Goal: Information Seeking & Learning: Learn about a topic

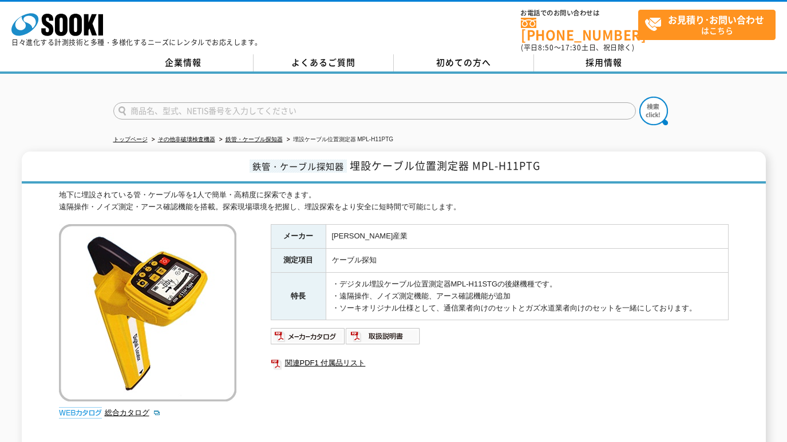
click at [263, 102] on input "text" at bounding box center [374, 110] width 522 height 17
paste input "OX400"
type input "OX400"
click at [655, 108] on img at bounding box center [653, 111] width 29 height 29
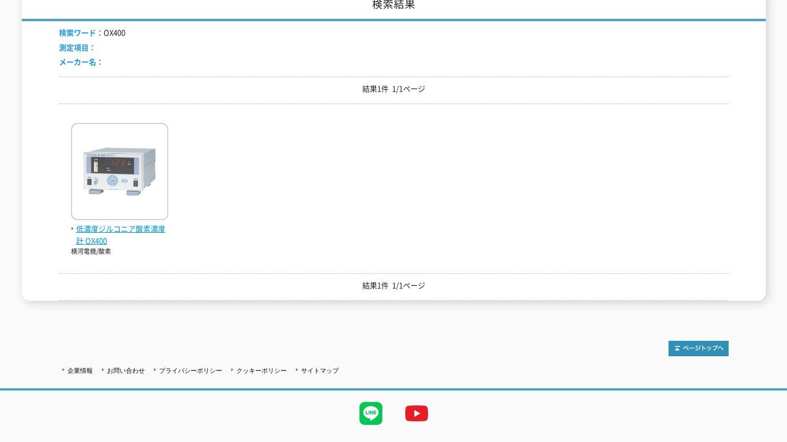
click at [88, 228] on span "低濃度ジルコニア酸素濃度計 OX400" at bounding box center [119, 235] width 97 height 24
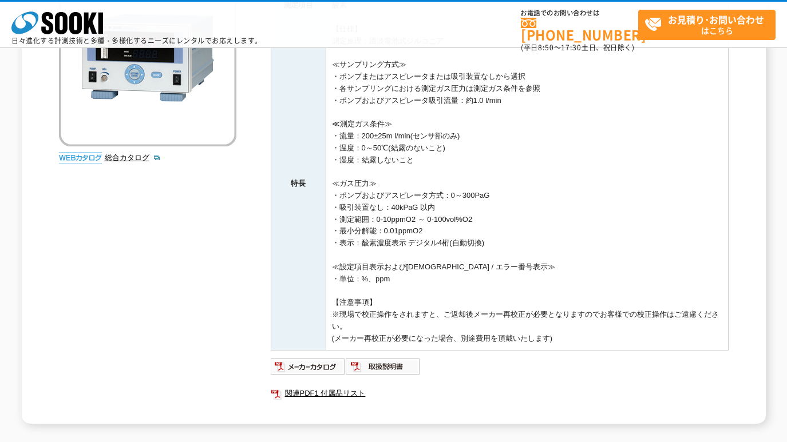
scroll to position [286, 0]
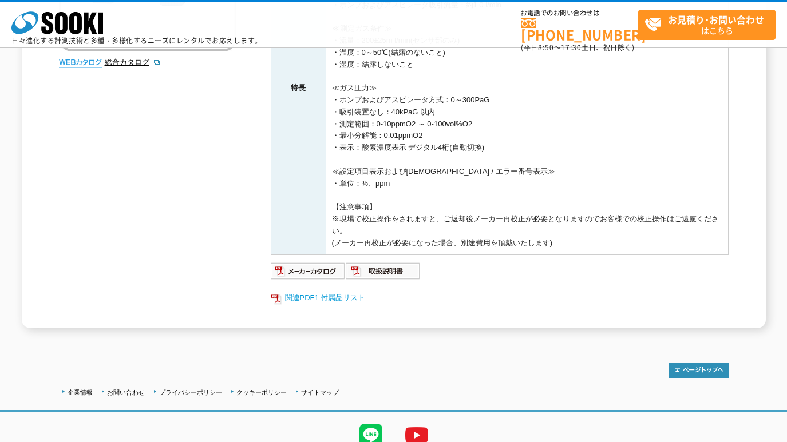
click at [335, 300] on link "関連PDF1 付属品リスト" at bounding box center [500, 298] width 458 height 15
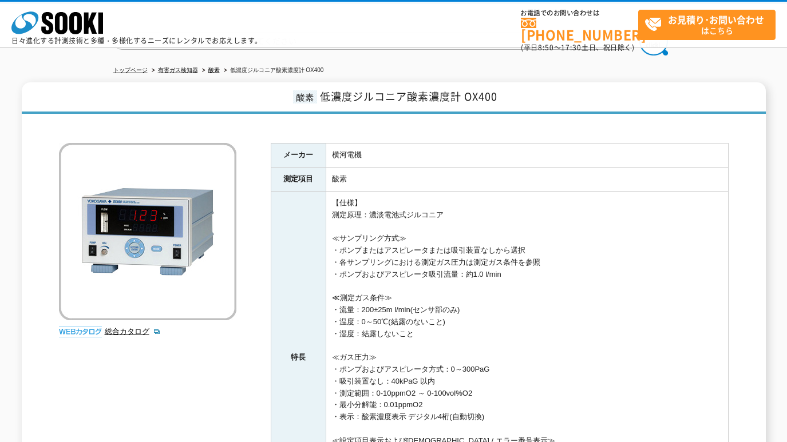
scroll to position [0, 0]
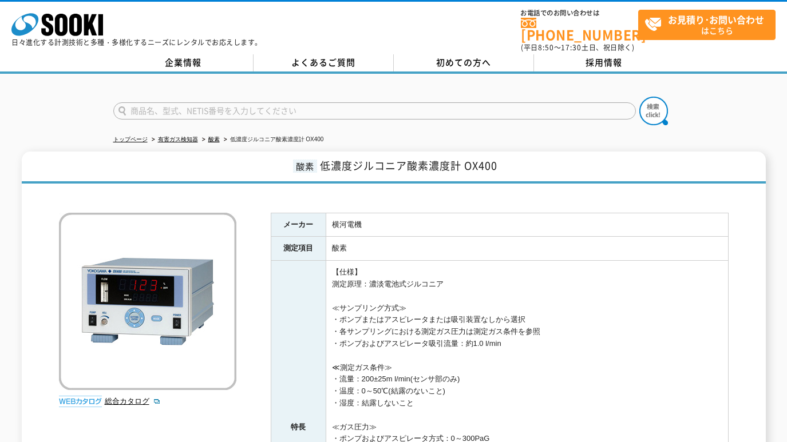
click at [332, 102] on input "text" at bounding box center [374, 110] width 522 height 17
type input "マイクロ"
click at [654, 102] on img at bounding box center [653, 111] width 29 height 29
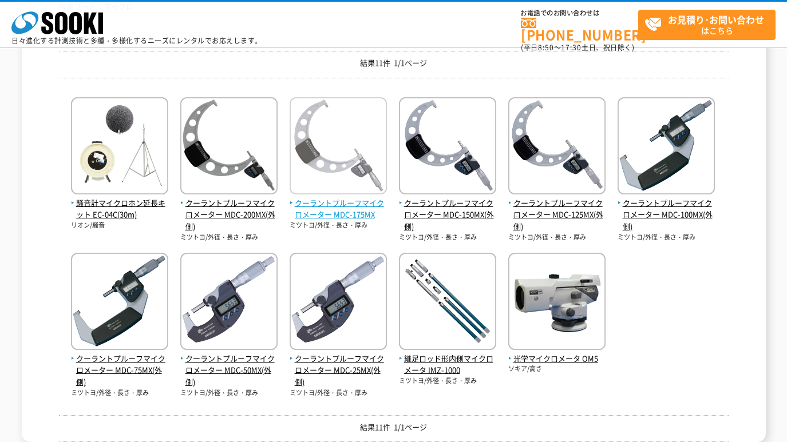
scroll to position [191, 0]
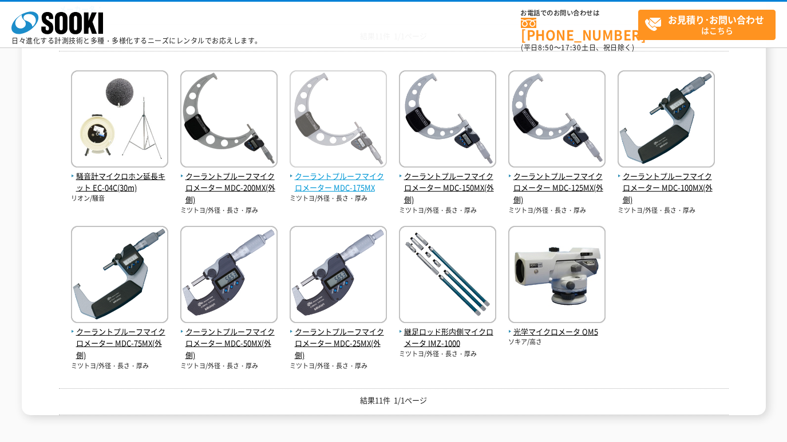
click at [344, 152] on img at bounding box center [337, 120] width 97 height 100
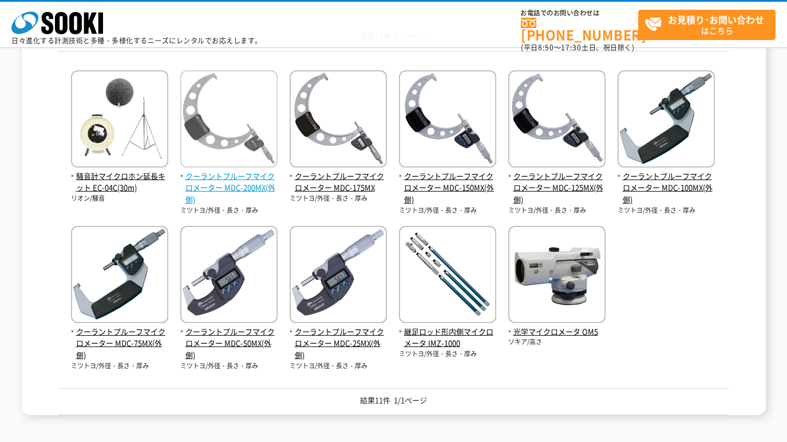
click at [244, 150] on img at bounding box center [228, 120] width 97 height 100
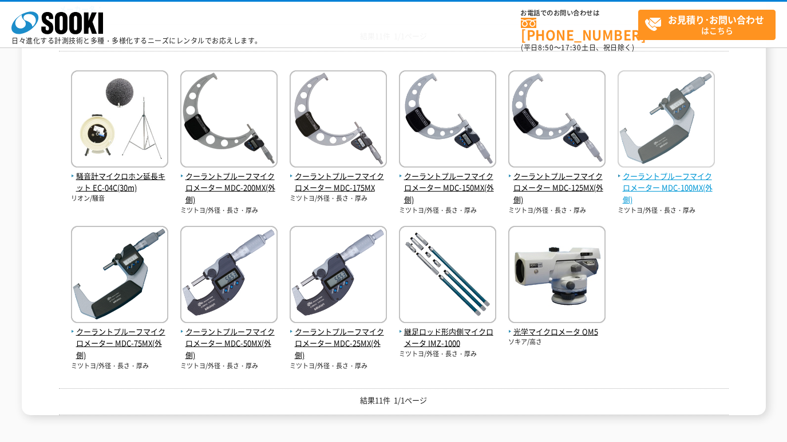
click at [657, 155] on img at bounding box center [665, 120] width 97 height 100
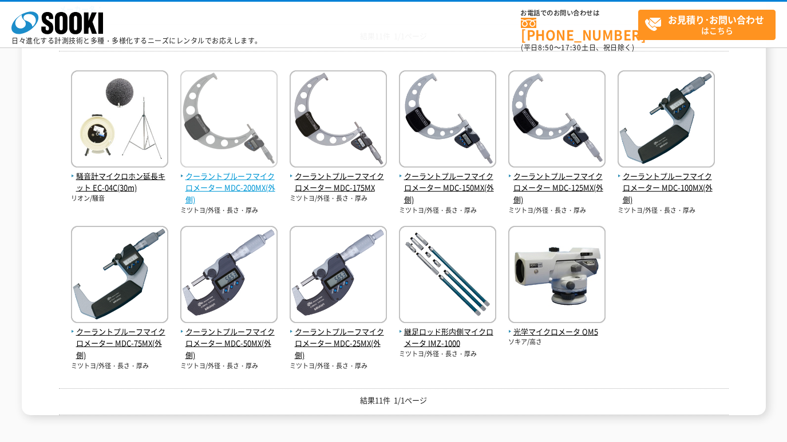
click at [224, 180] on span "クーラントプルーフマイクロメーター MDC-200MX(外側)" at bounding box center [228, 187] width 97 height 35
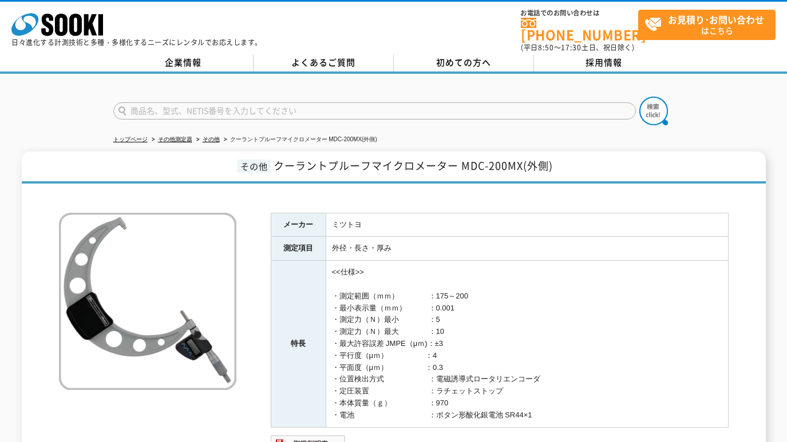
scroll to position [96, 0]
drag, startPoint x: 462, startPoint y: 159, endPoint x: 523, endPoint y: 159, distance: 61.2
click at [523, 159] on span "クーラントプルーフマイクロメーター MDC-200MX(外側)" at bounding box center [412, 165] width 279 height 15
copy span "MDC-200MX"
